Goal: Check status: Check status

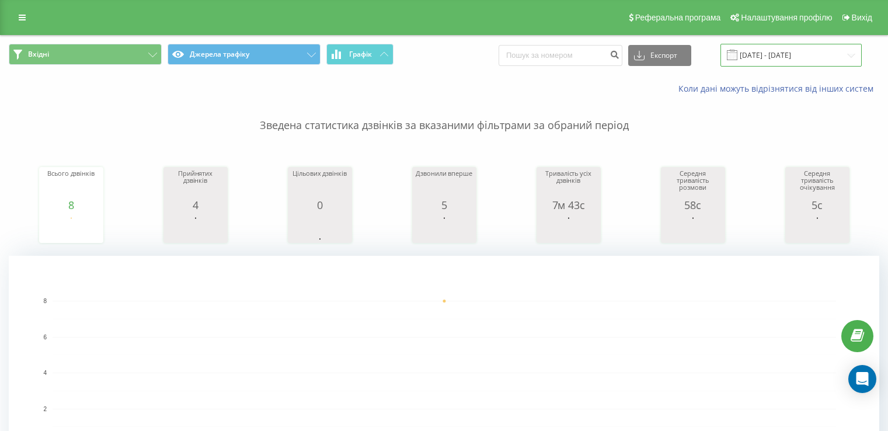
click at [756, 58] on input "[DATE] - [DATE]" at bounding box center [790, 55] width 141 height 23
click at [154, 85] on div "Коли дані можуть відрізнятися вiд інших систем" at bounding box center [444, 89] width 887 height 28
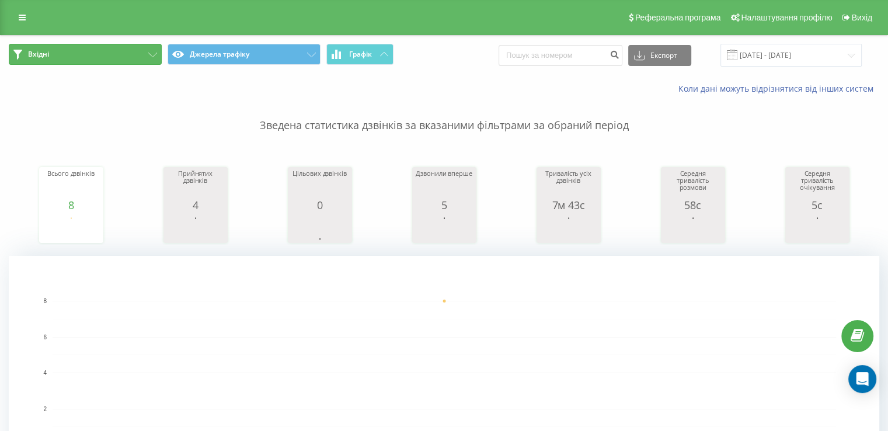
click at [91, 59] on button "Вхідні" at bounding box center [85, 54] width 153 height 21
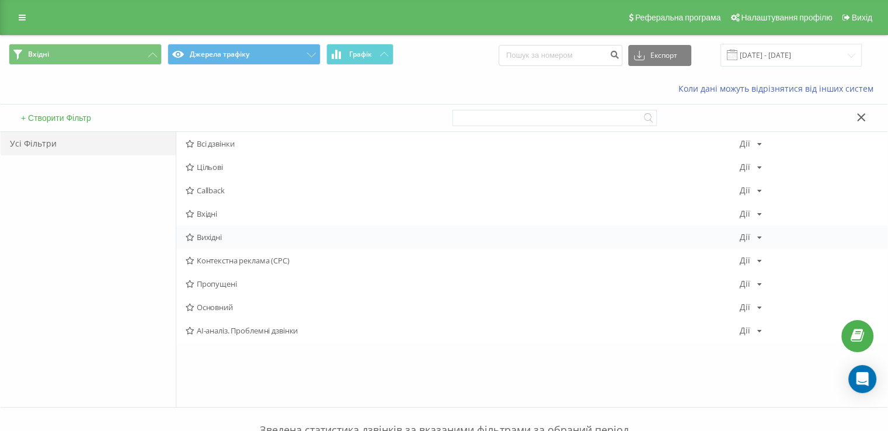
click at [231, 233] on span "Вихідні" at bounding box center [463, 237] width 554 height 8
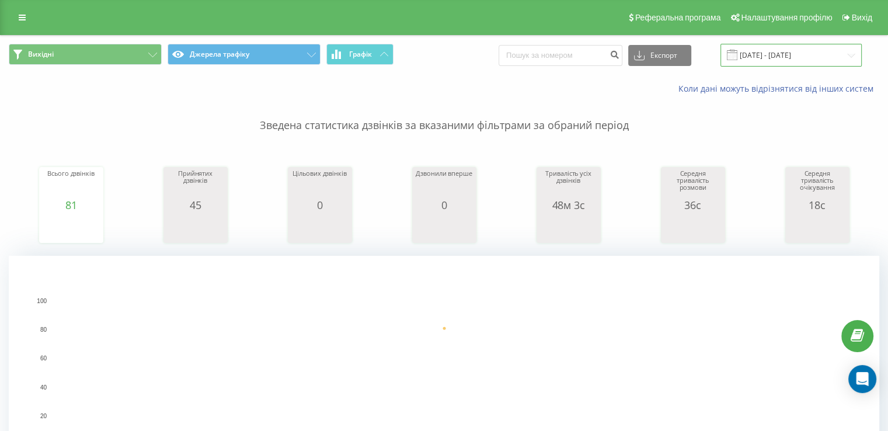
click at [790, 59] on input "[DATE] - [DATE]" at bounding box center [790, 55] width 141 height 23
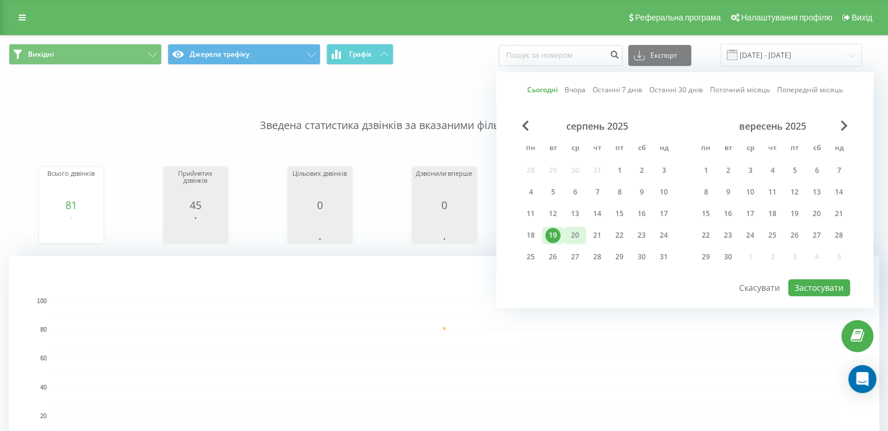
click at [574, 231] on div "20" at bounding box center [574, 235] width 15 height 15
click at [805, 283] on button "Застосувати" at bounding box center [819, 287] width 62 height 17
type input "[DATE] - [DATE]"
